Goal: Navigation & Orientation: Find specific page/section

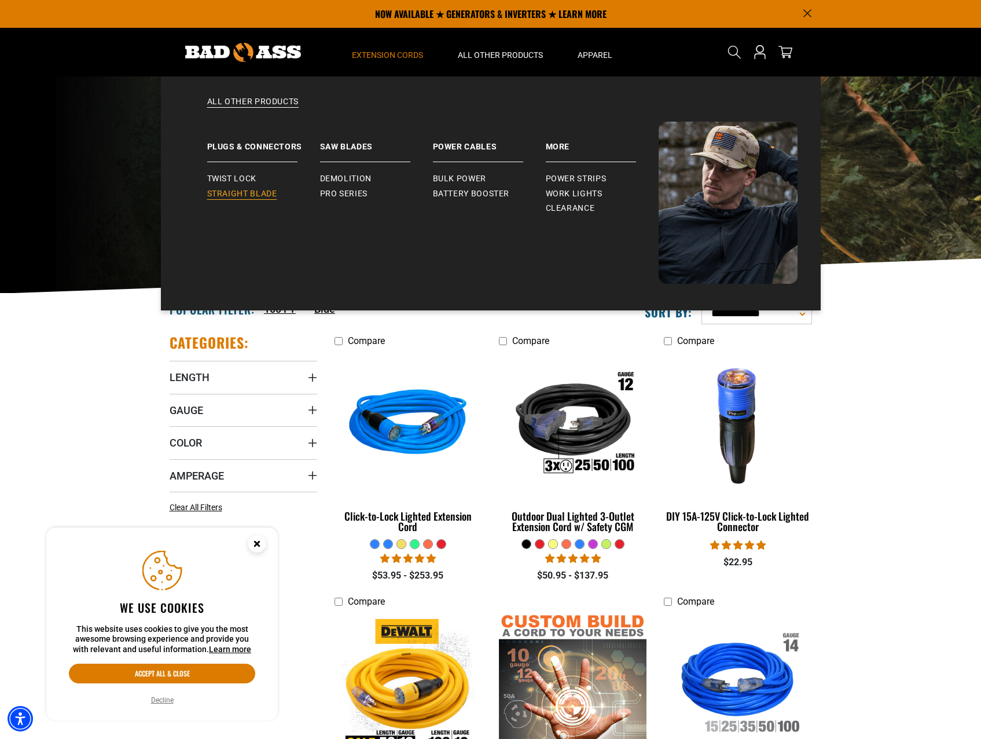
click at [248, 193] on span "Straight Blade" at bounding box center [242, 194] width 70 height 10
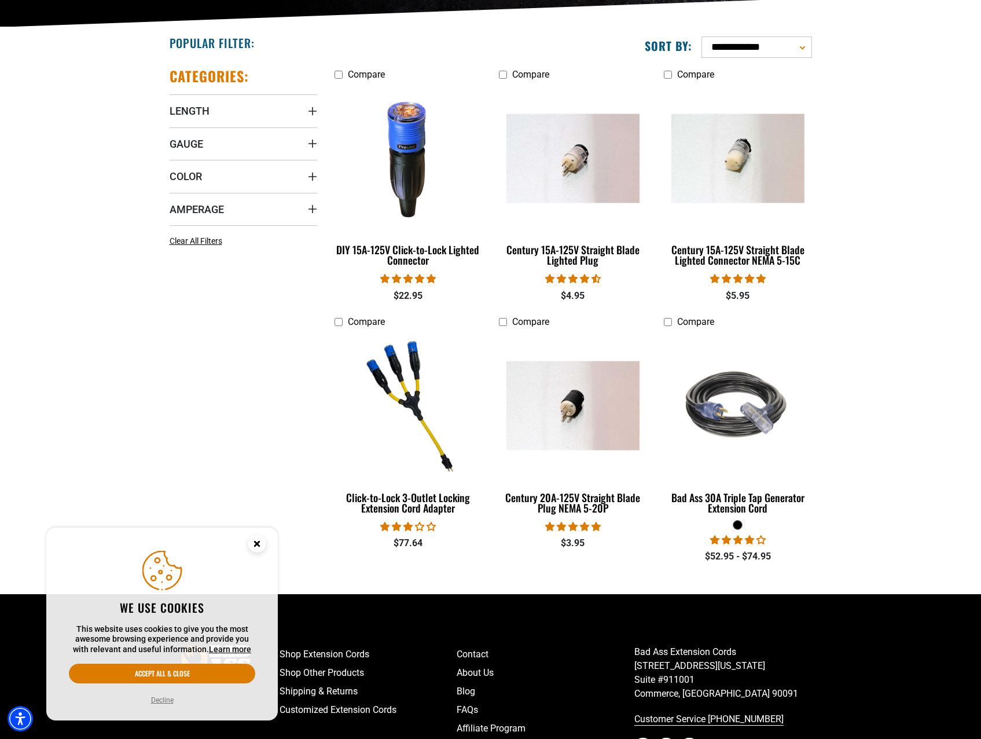
scroll to position [289, 0]
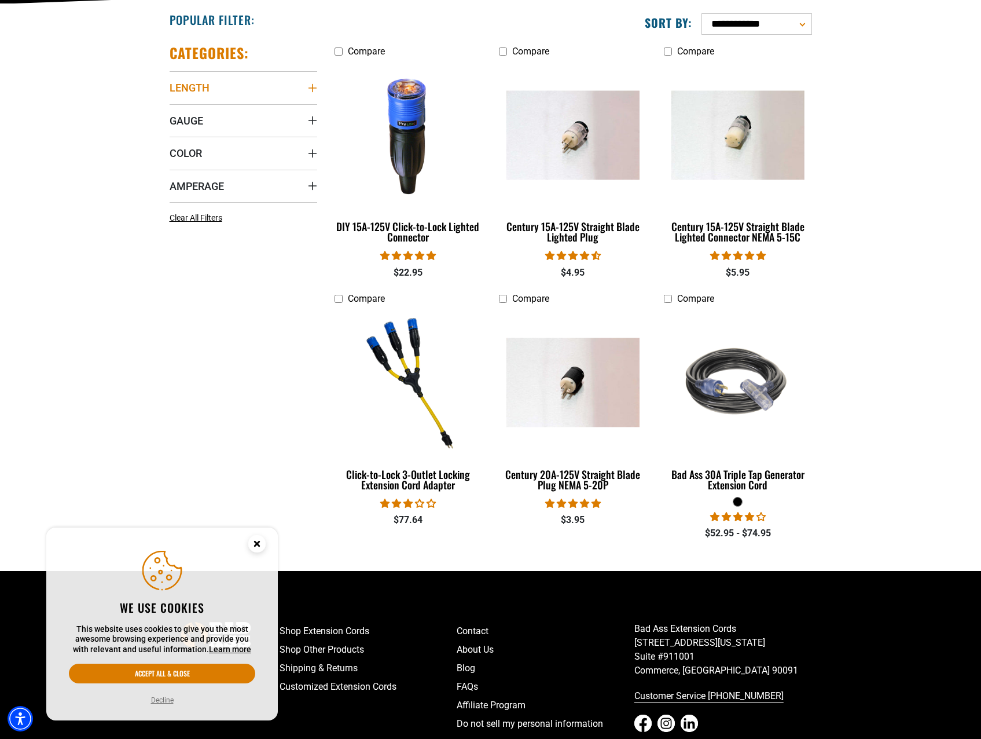
click at [311, 86] on icon "Length" at bounding box center [312, 87] width 9 height 9
